Goal: Transaction & Acquisition: Purchase product/service

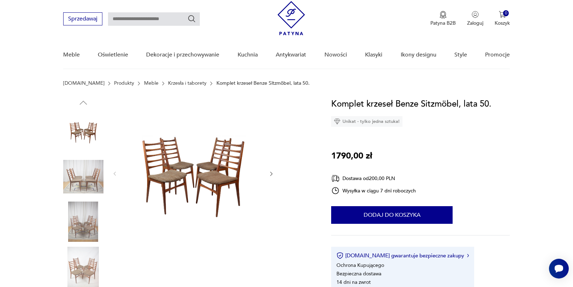
scroll to position [28, 0]
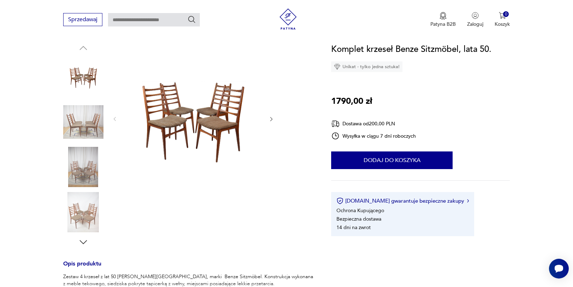
scroll to position [73, 0]
click at [271, 120] on icon "button" at bounding box center [271, 120] width 6 height 6
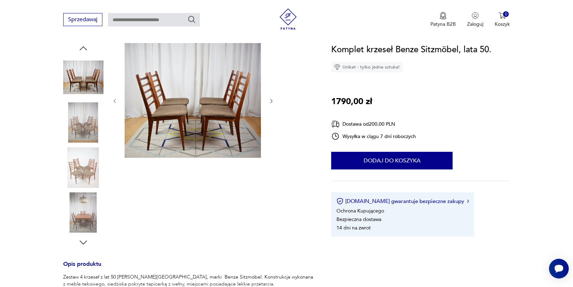
click at [271, 120] on div at bounding box center [193, 101] width 162 height 116
click at [231, 108] on img at bounding box center [193, 100] width 136 height 115
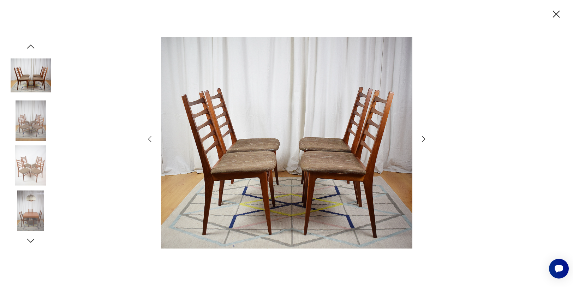
click at [422, 137] on icon "button" at bounding box center [423, 139] width 3 height 6
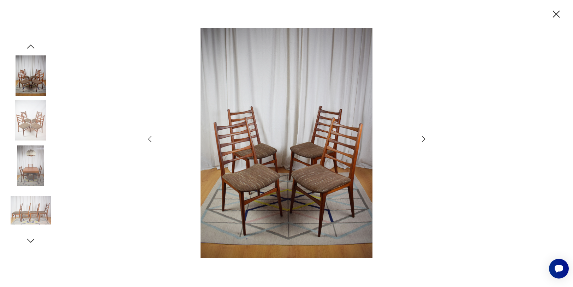
click at [422, 137] on icon "button" at bounding box center [423, 139] width 3 height 6
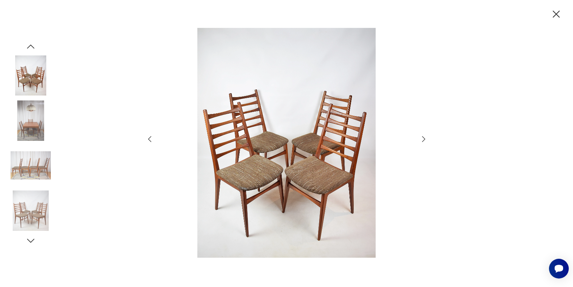
click at [422, 137] on icon "button" at bounding box center [423, 139] width 3 height 6
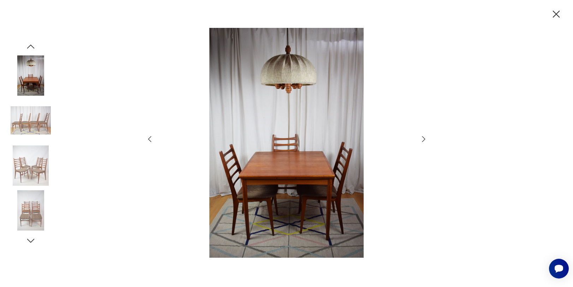
click at [422, 137] on icon "button" at bounding box center [423, 139] width 3 height 6
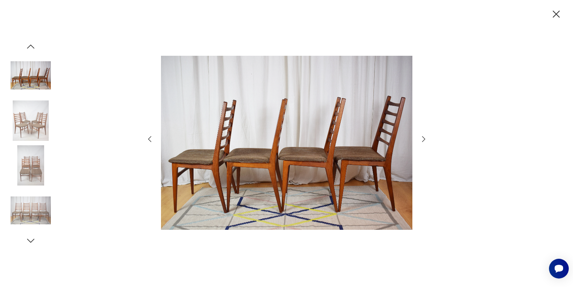
click at [422, 137] on icon "button" at bounding box center [423, 139] width 3 height 6
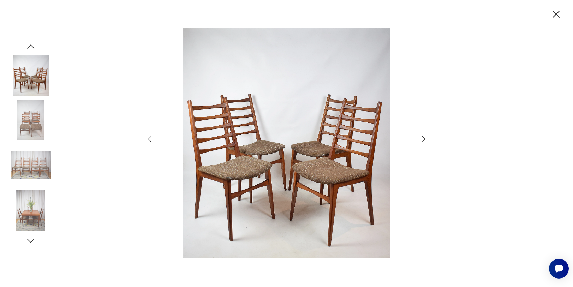
click at [556, 9] on icon "button" at bounding box center [556, 14] width 12 height 12
